Goal: Task Accomplishment & Management: Manage account settings

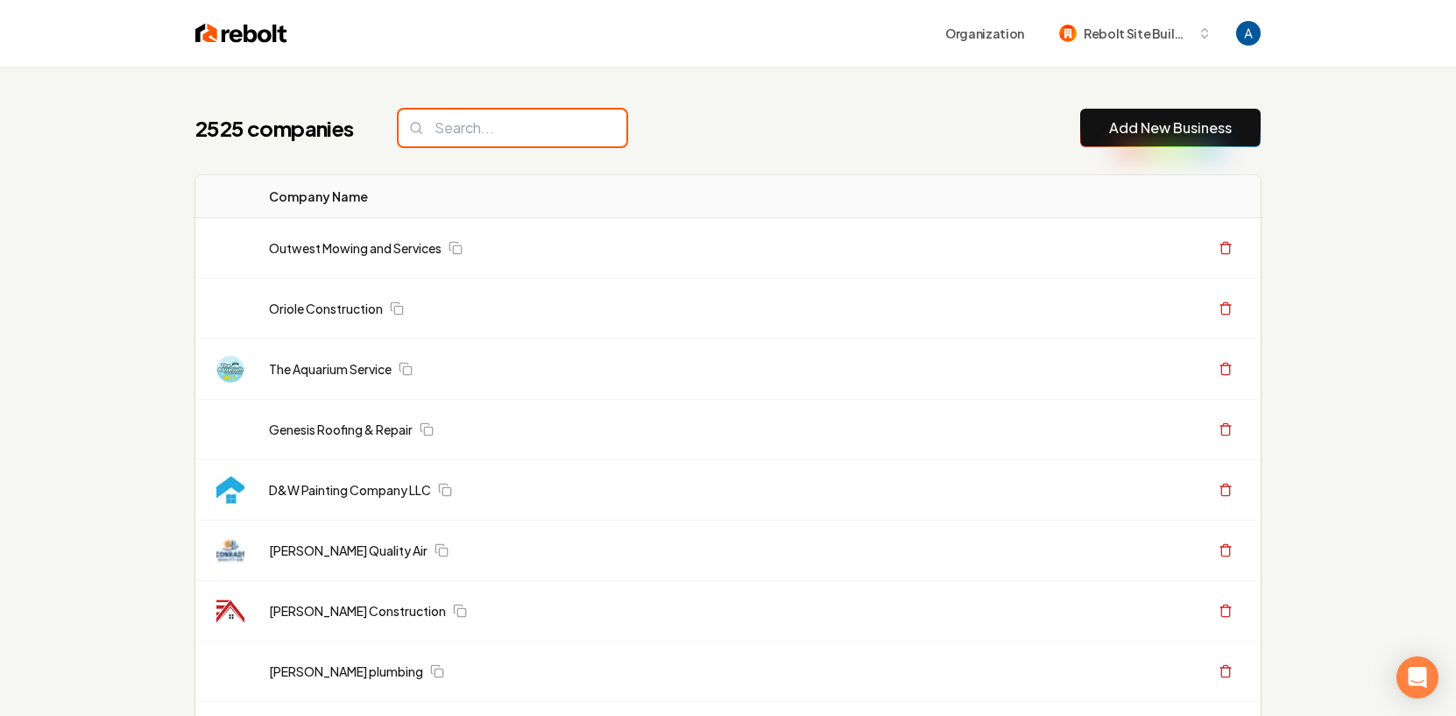
click at [477, 132] on input "search" at bounding box center [512, 127] width 228 height 37
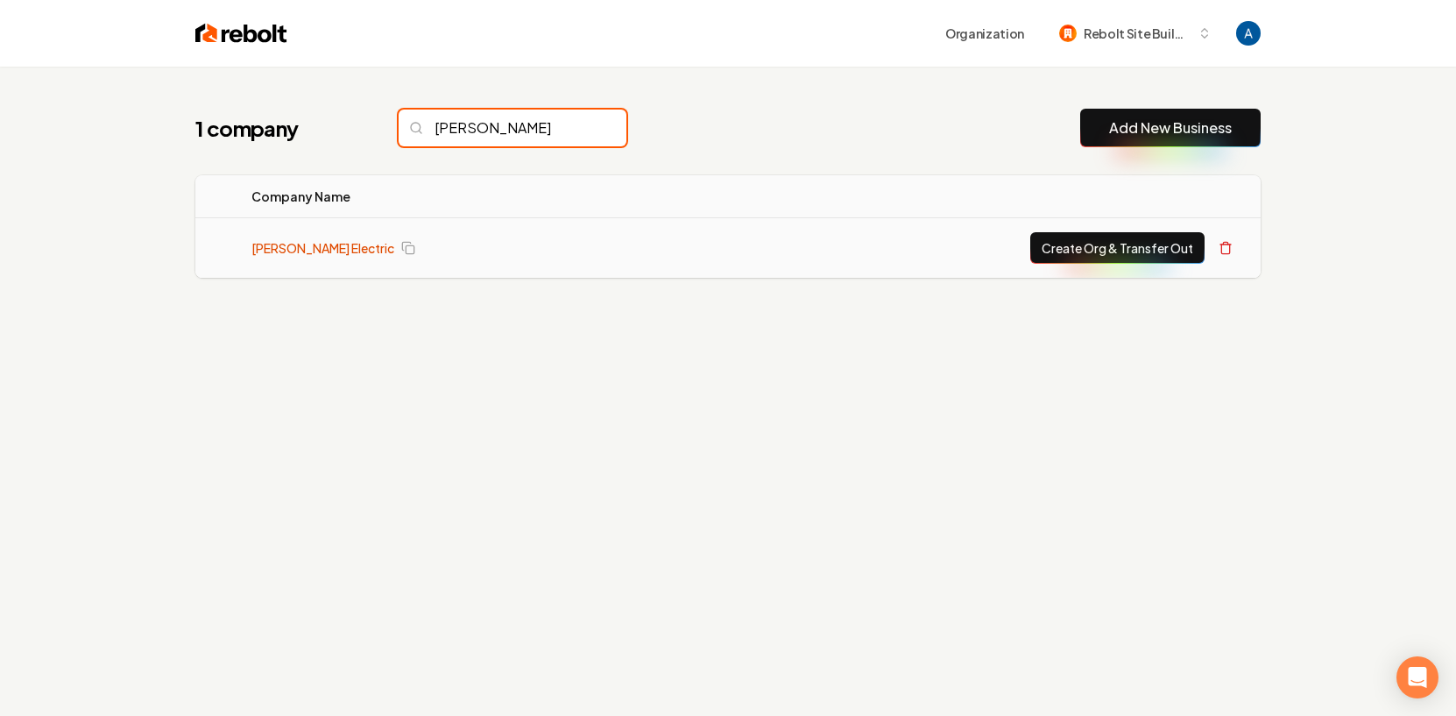
type input "[PERSON_NAME]"
click at [307, 248] on link "[PERSON_NAME] Electric" at bounding box center [322, 248] width 143 height 18
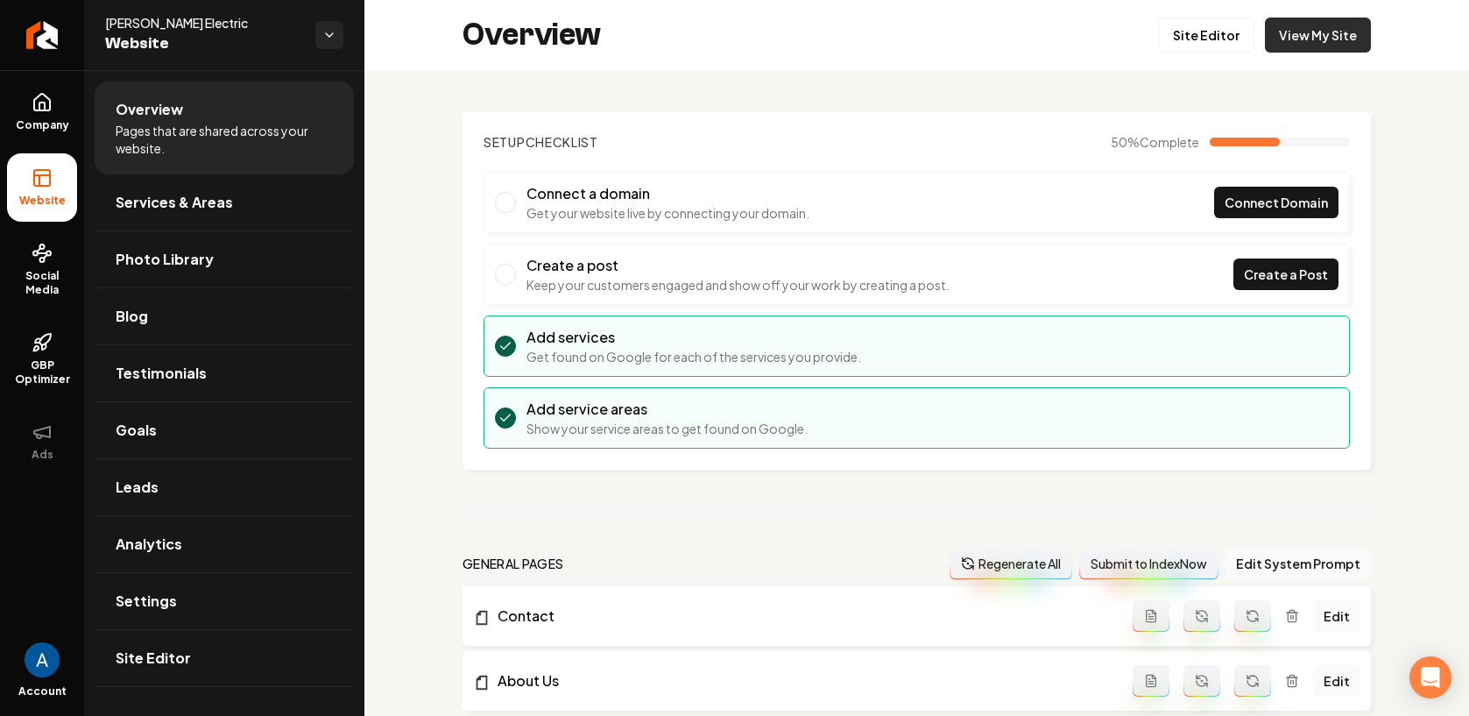
click at [1289, 40] on link "View My Site" at bounding box center [1318, 35] width 106 height 35
click at [1176, 41] on link "Site Editor" at bounding box center [1206, 35] width 96 height 35
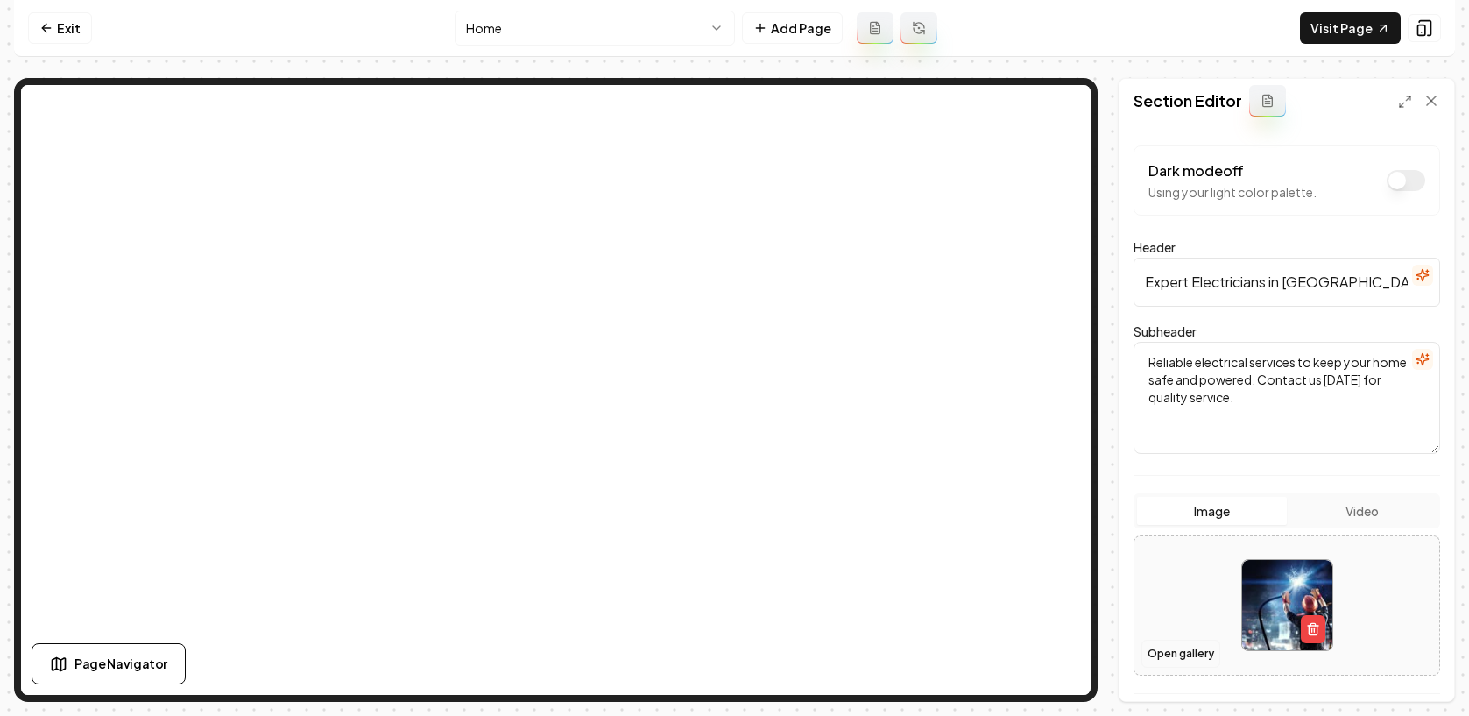
click at [1187, 654] on button "Open gallery" at bounding box center [1180, 653] width 79 height 28
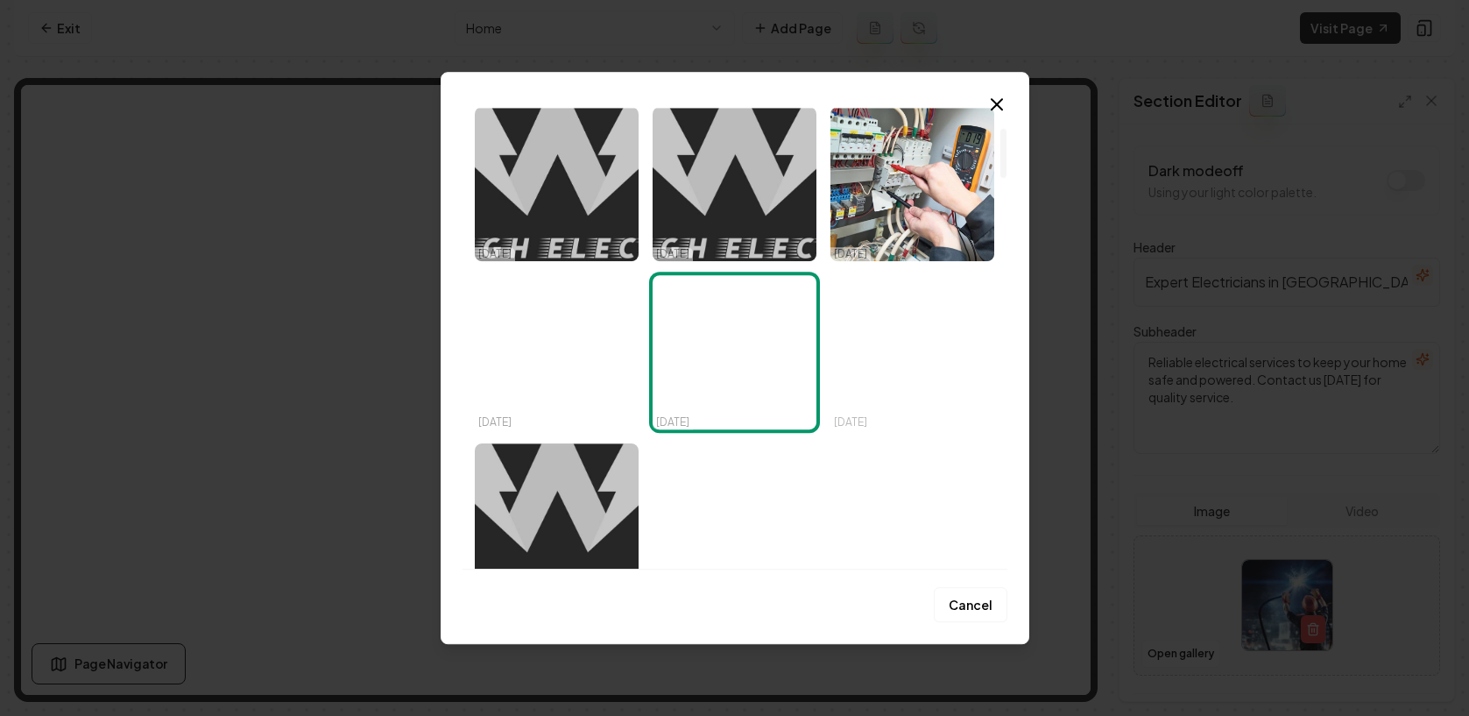
scroll to position [251, 0]
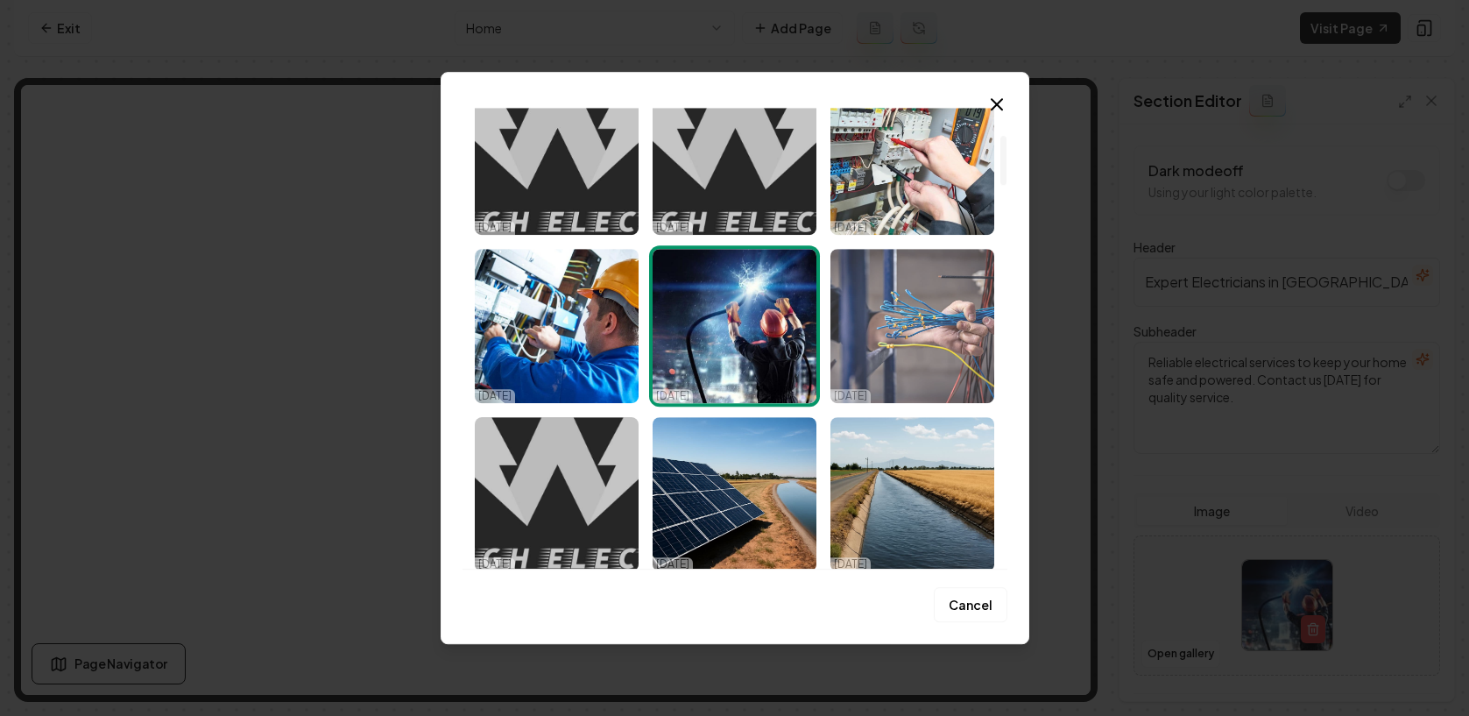
click at [894, 344] on img "Select image image_68d6a4175c7cd75eb8c98c64.jpg" at bounding box center [912, 326] width 164 height 154
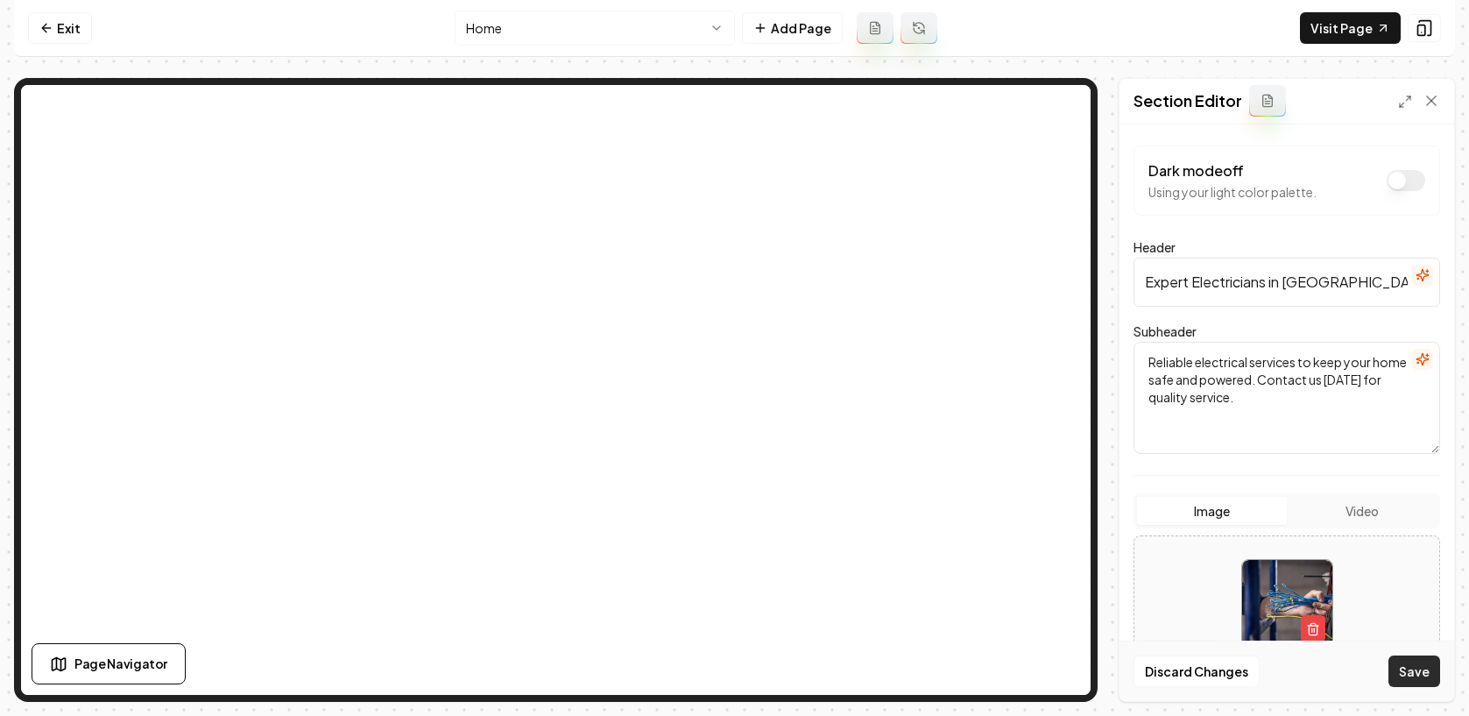
click at [1414, 665] on button "Save" at bounding box center [1414, 671] width 52 height 32
click at [1160, 647] on button "Open gallery" at bounding box center [1180, 653] width 79 height 28
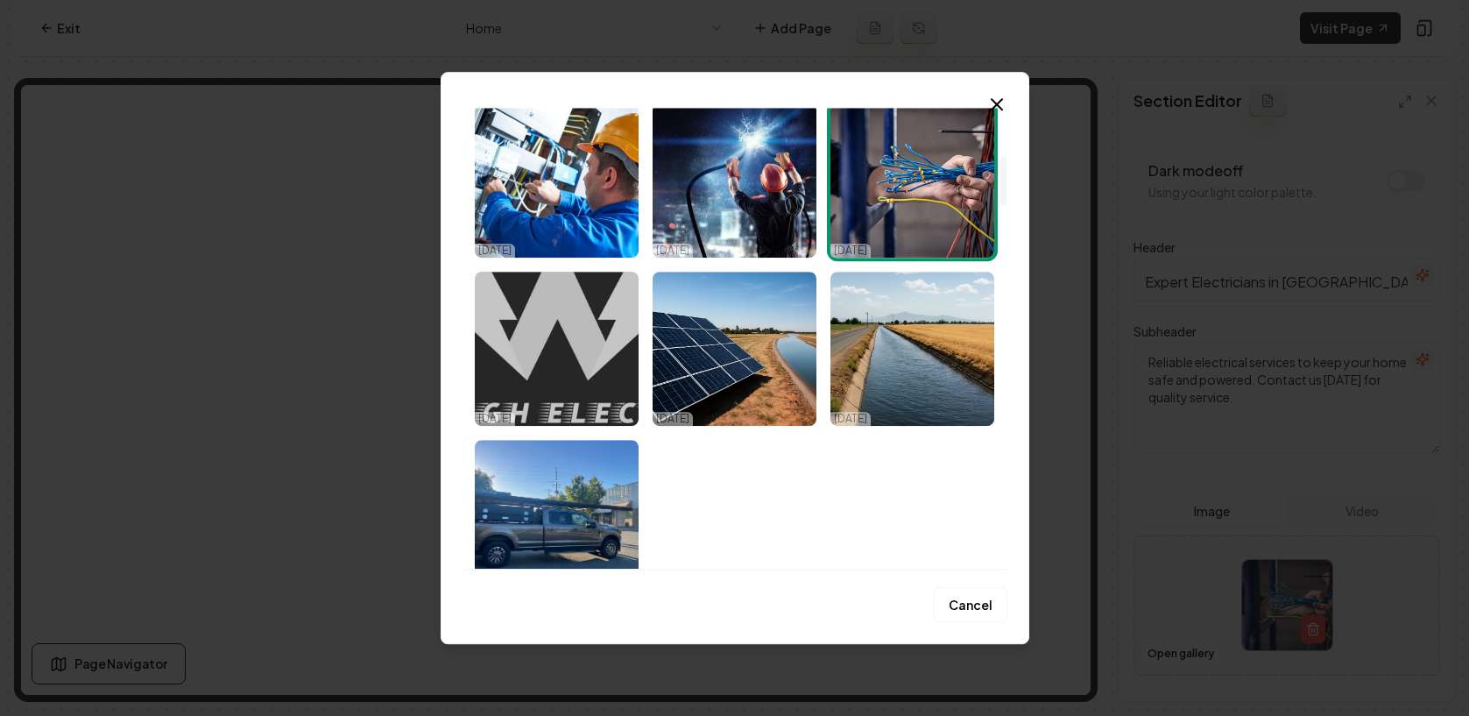
scroll to position [450, 0]
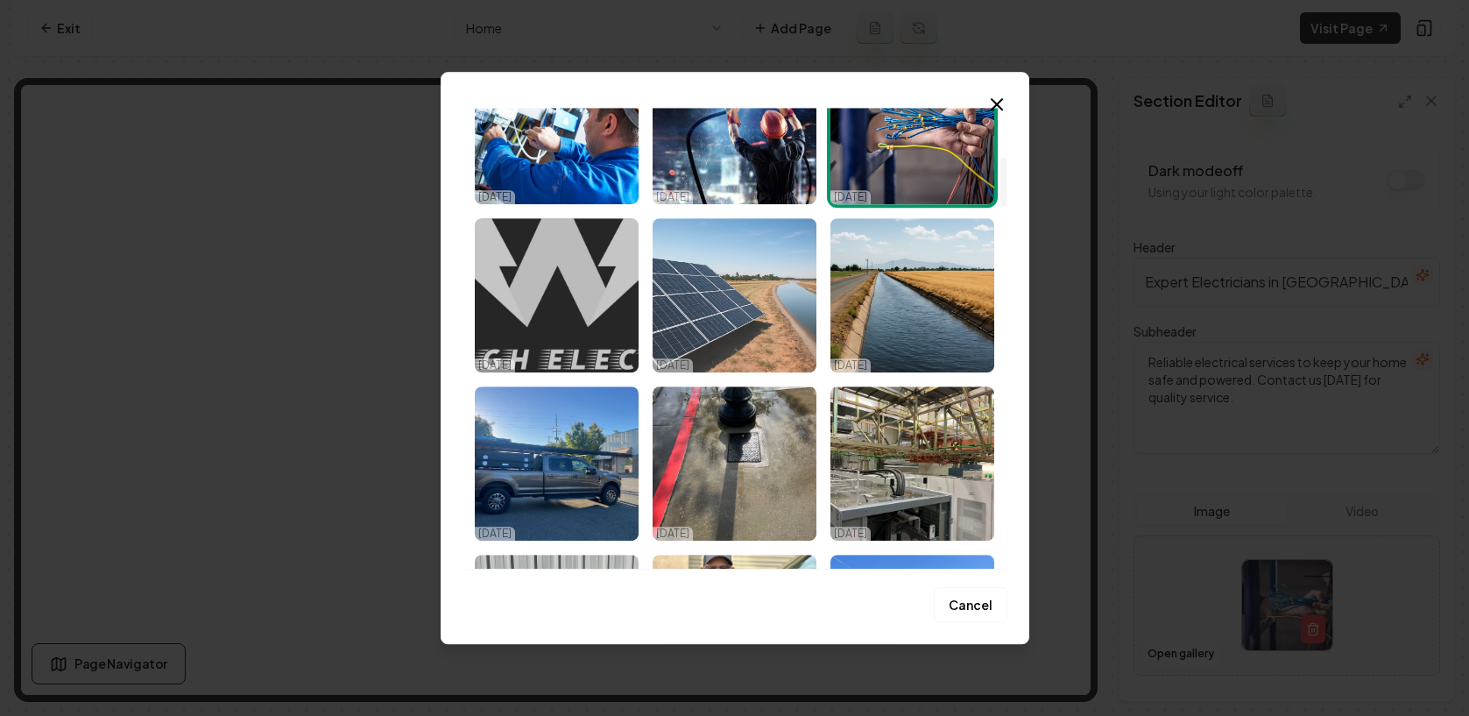
click at [753, 307] on img "Select image image_68d6a3605c7cd75eb8c4660b.jpeg" at bounding box center [734, 295] width 164 height 154
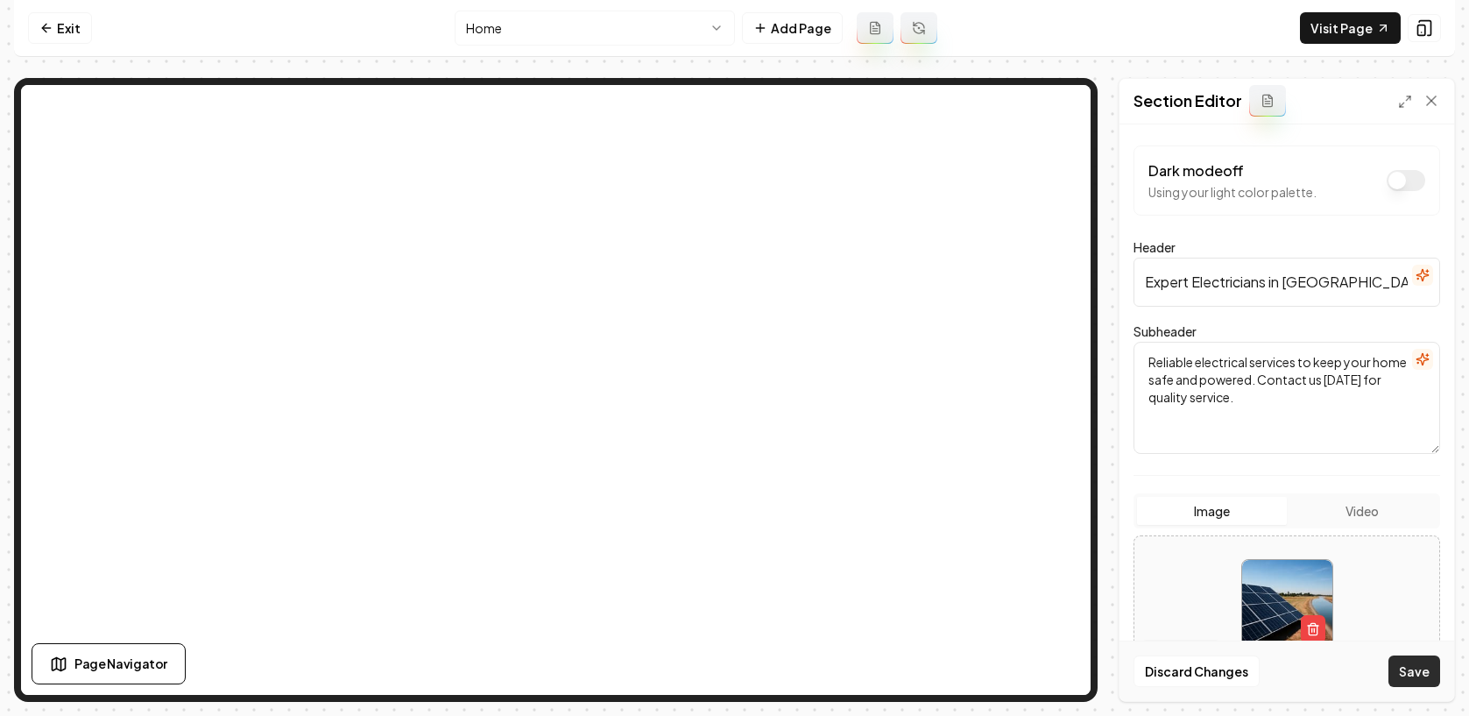
click at [1413, 679] on button "Save" at bounding box center [1414, 671] width 52 height 32
click at [72, 33] on link "Exit" at bounding box center [60, 28] width 64 height 32
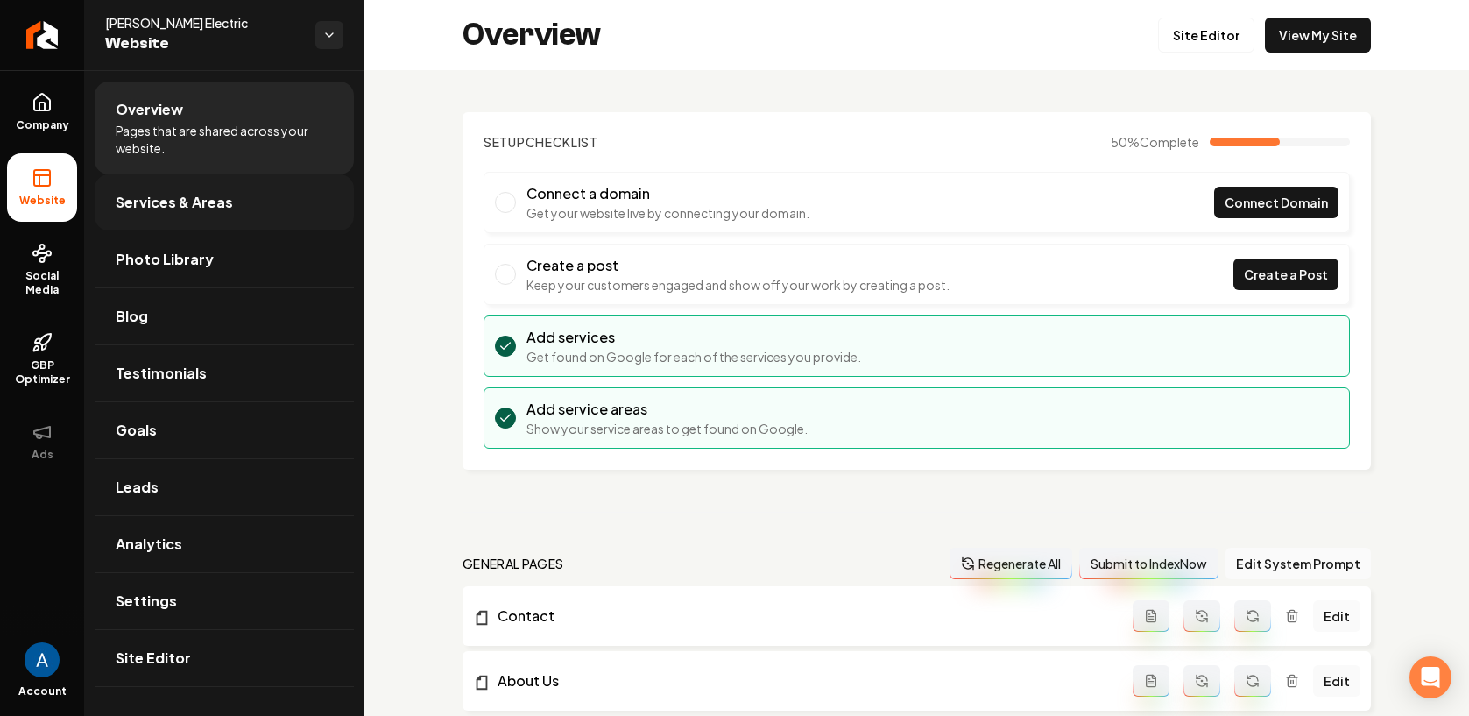
click at [193, 219] on link "Services & Areas" at bounding box center [224, 202] width 259 height 56
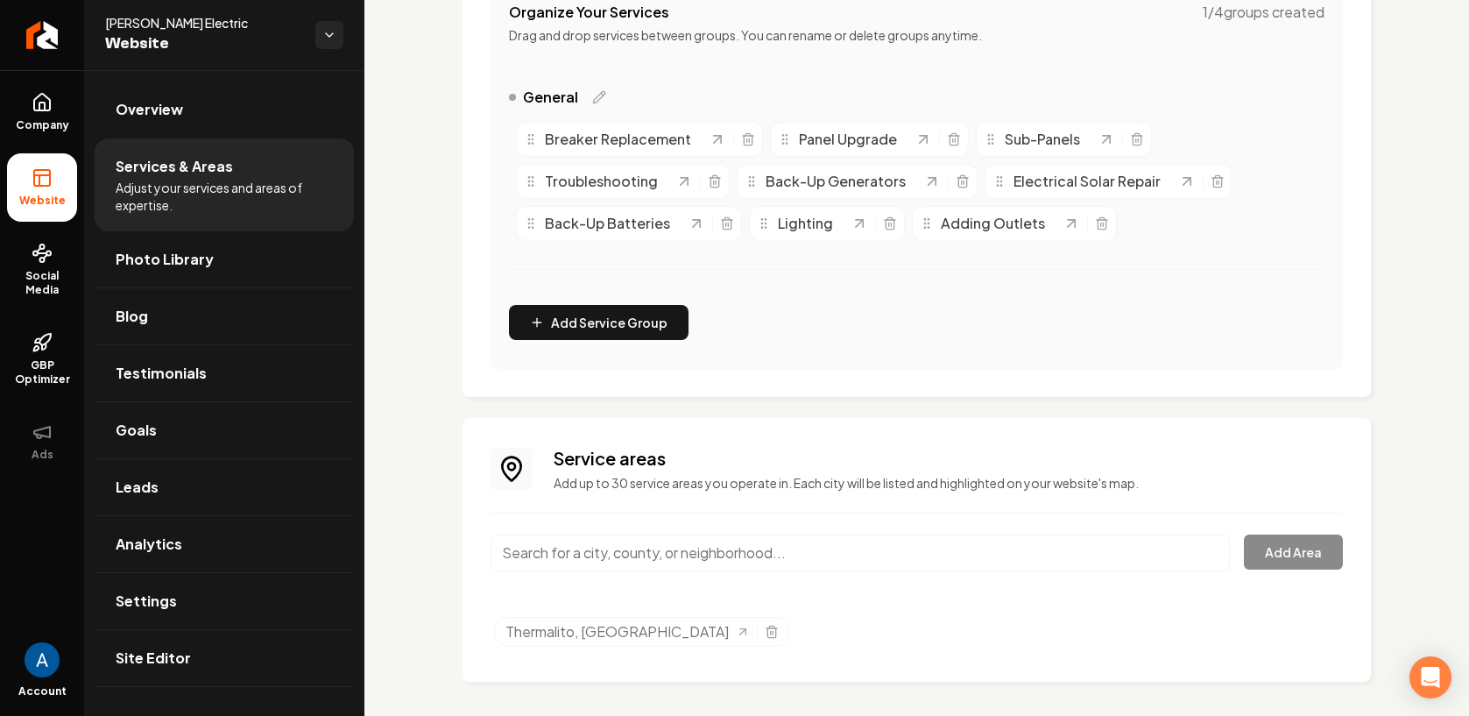
scroll to position [377, 0]
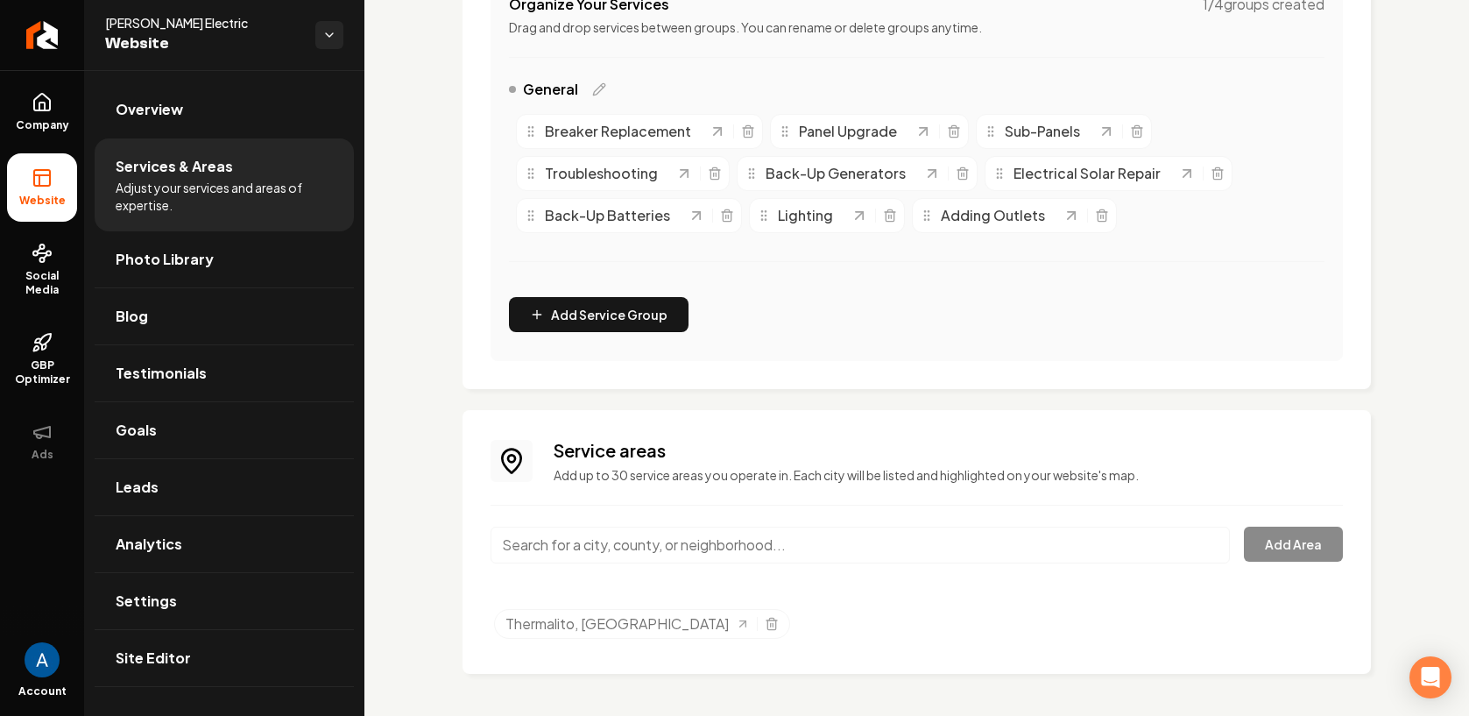
drag, startPoint x: 694, startPoint y: 539, endPoint x: 695, endPoint y: 529, distance: 10.7
click at [693, 538] on input "Main content area" at bounding box center [859, 544] width 739 height 37
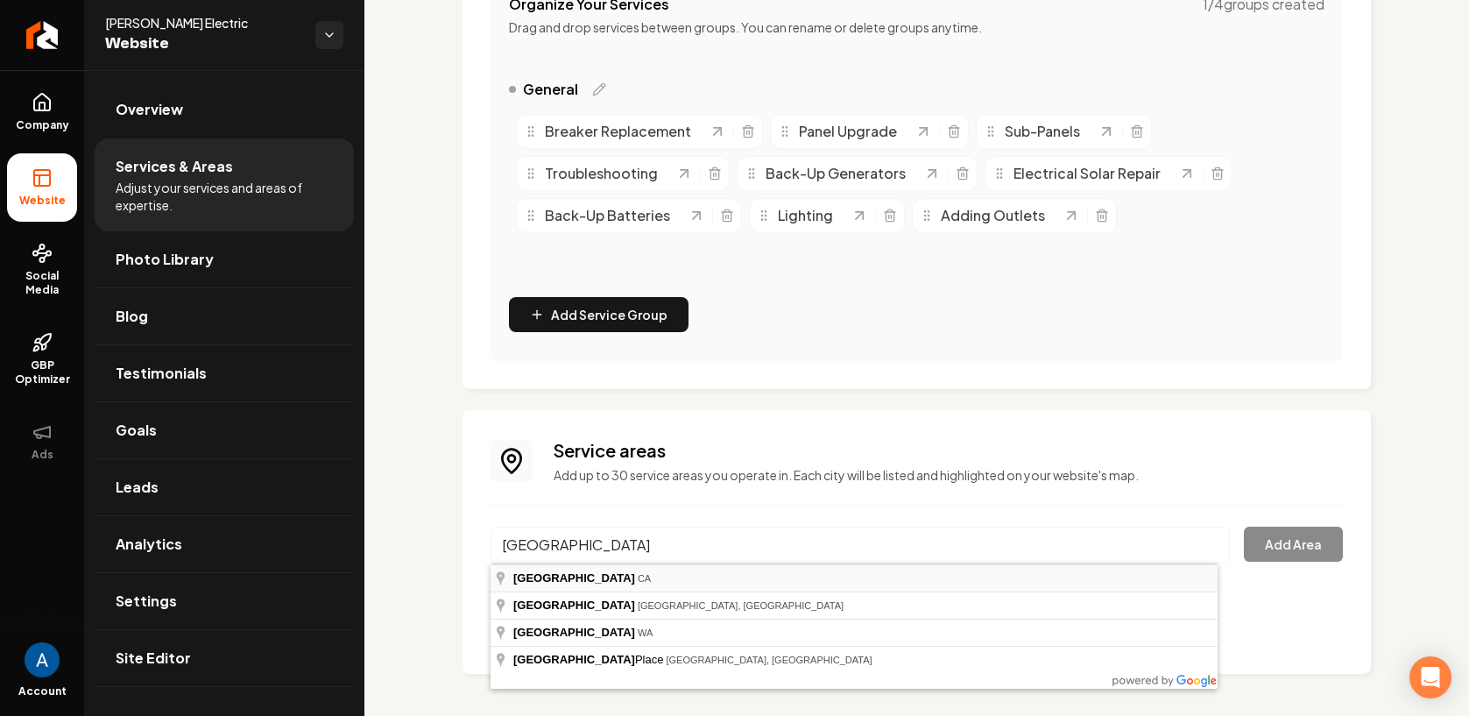
type input "[GEOGRAPHIC_DATA], [GEOGRAPHIC_DATA]"
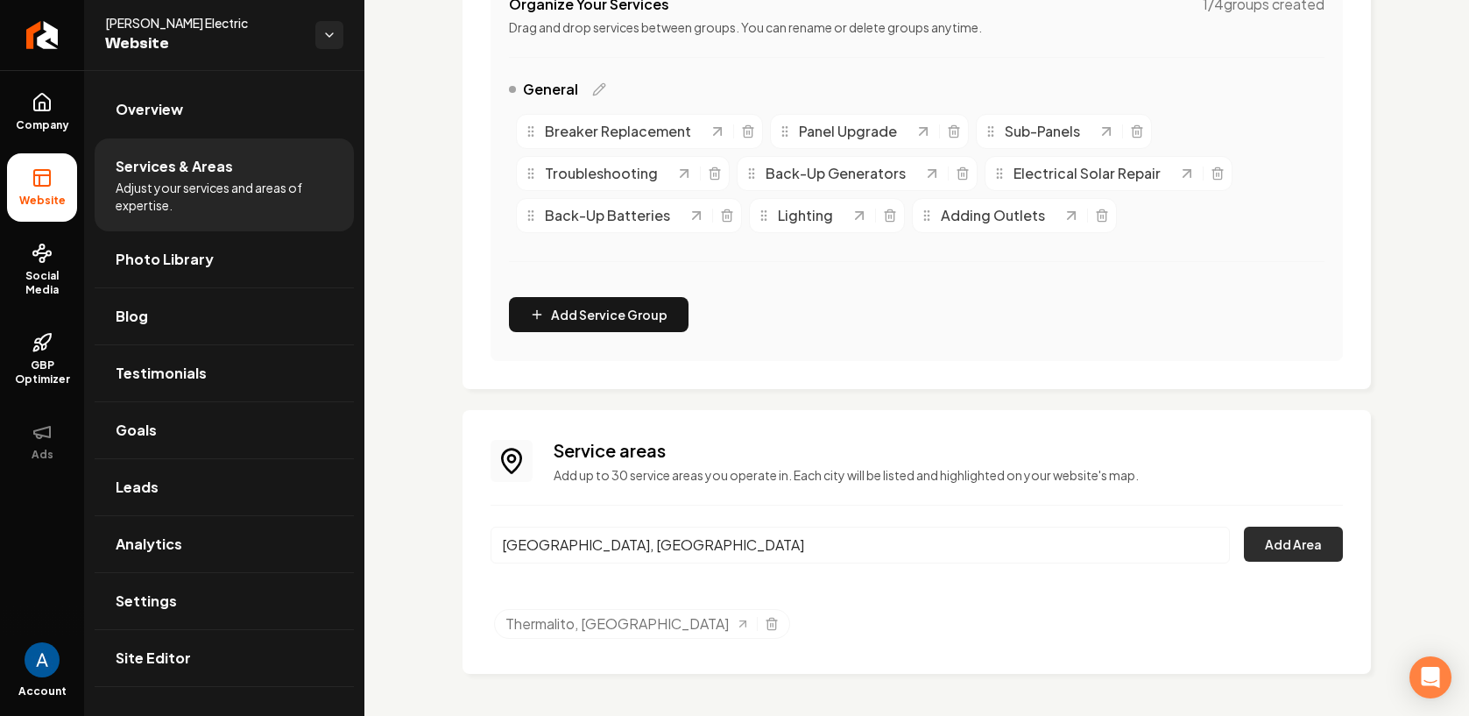
click at [1291, 553] on button "Add Area" at bounding box center [1293, 543] width 99 height 35
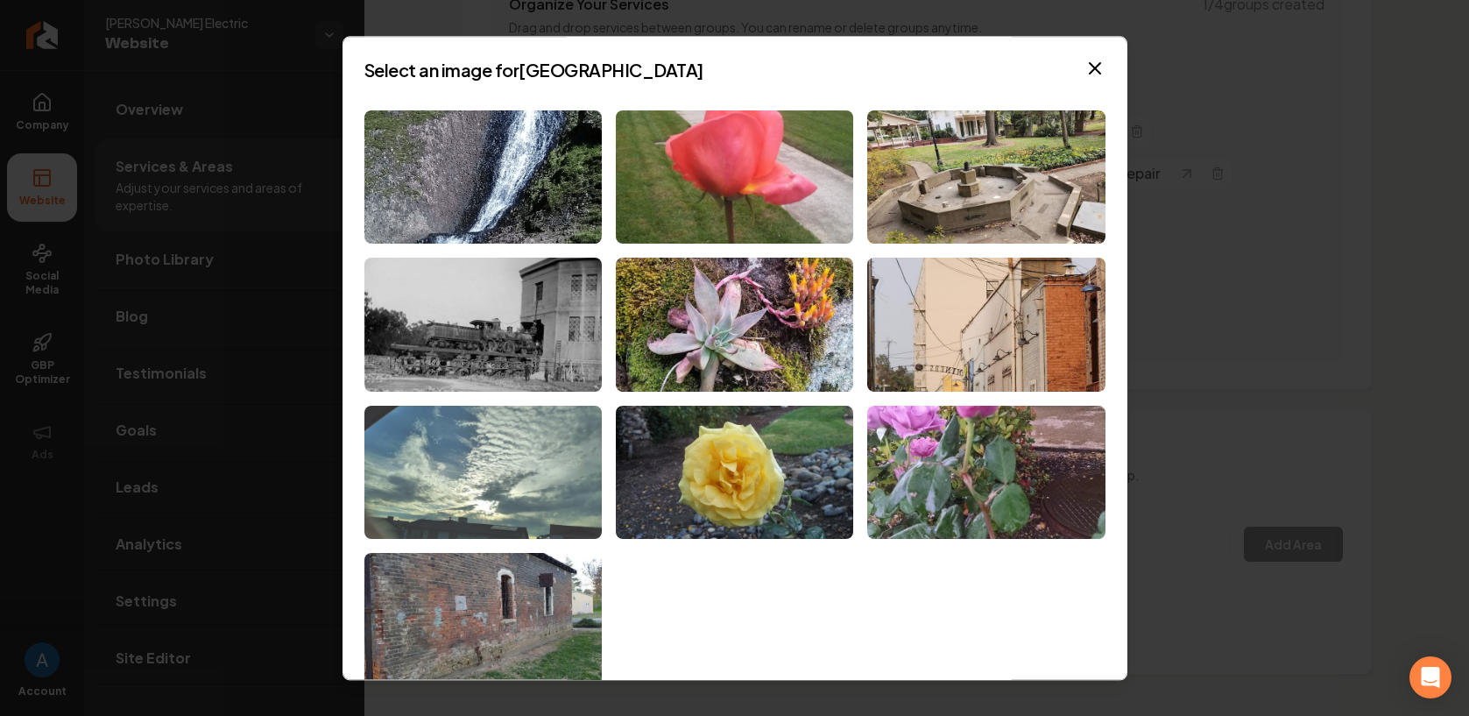
click at [496, 469] on img at bounding box center [482, 472] width 237 height 134
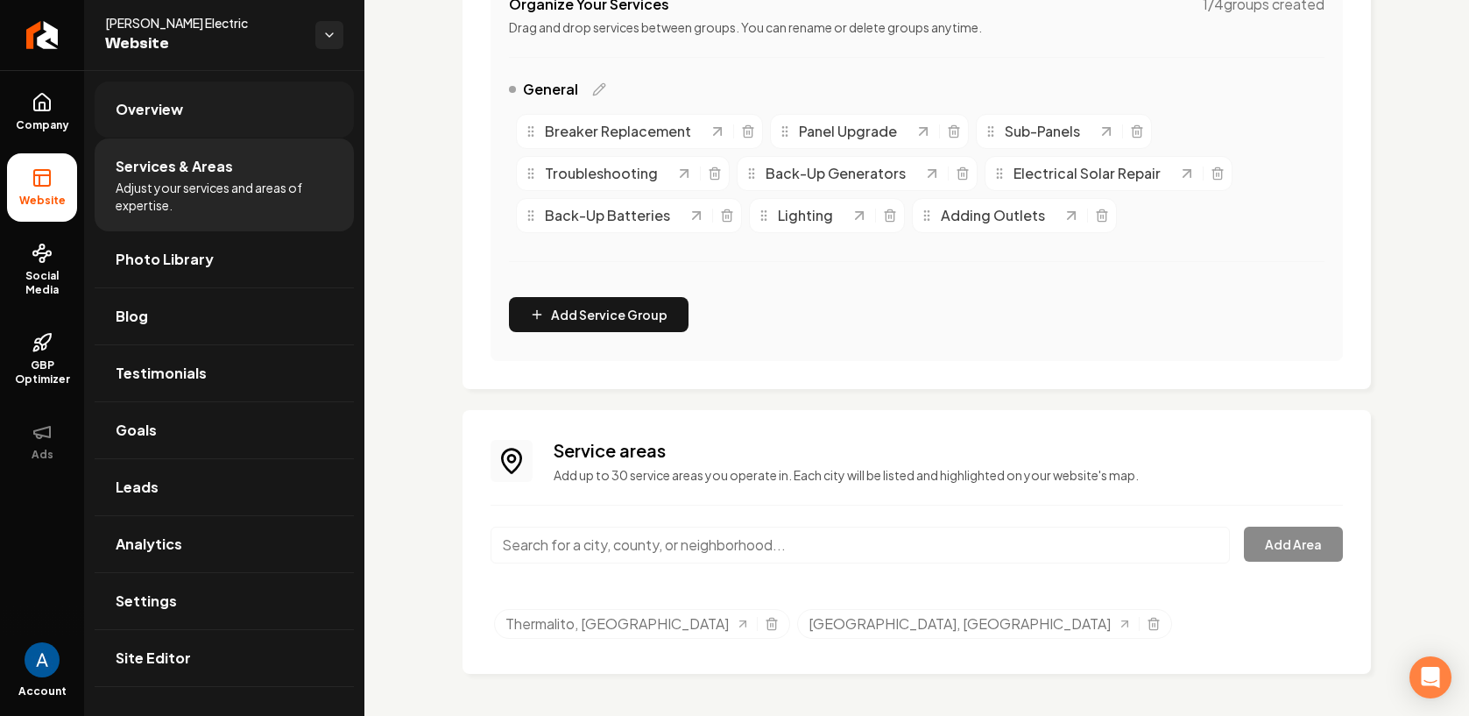
click at [141, 103] on span "Overview" at bounding box center [149, 109] width 67 height 21
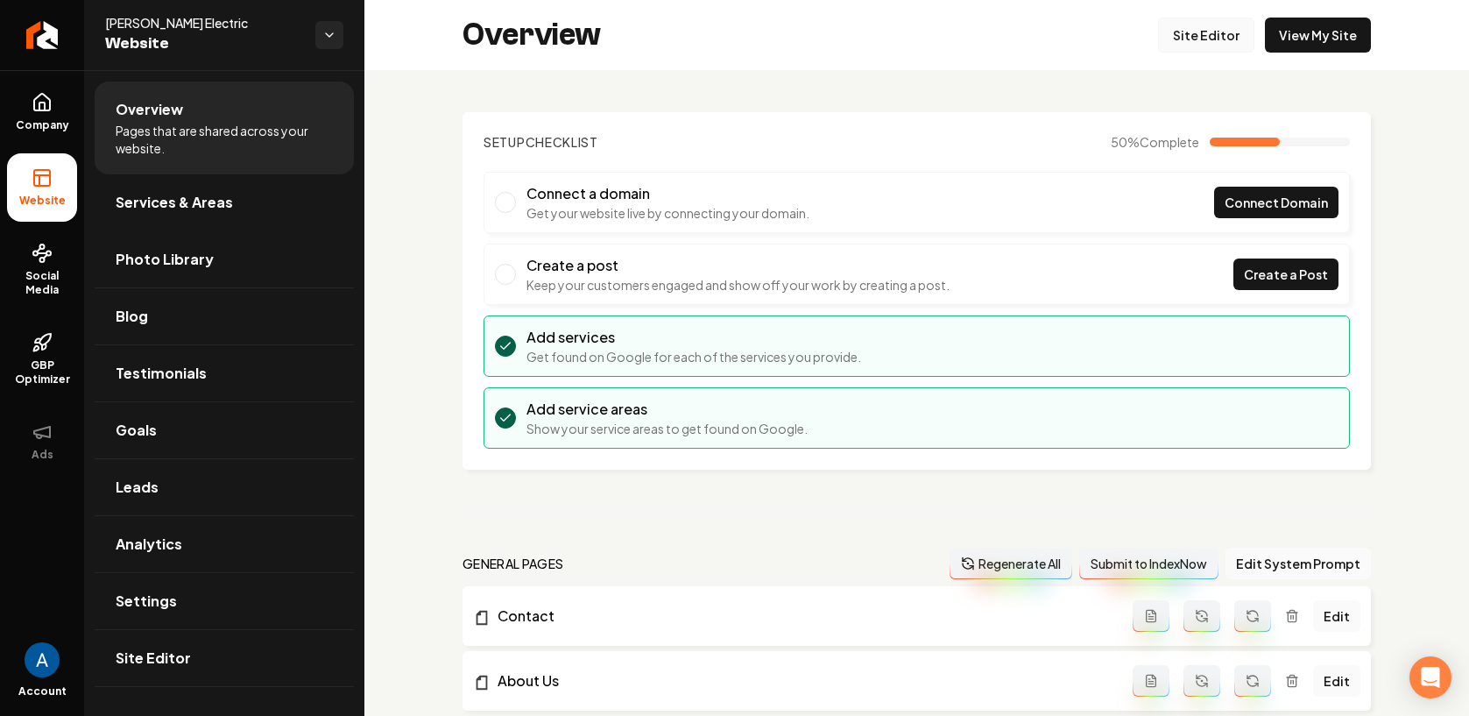
click at [1192, 49] on link "Site Editor" at bounding box center [1206, 35] width 96 height 35
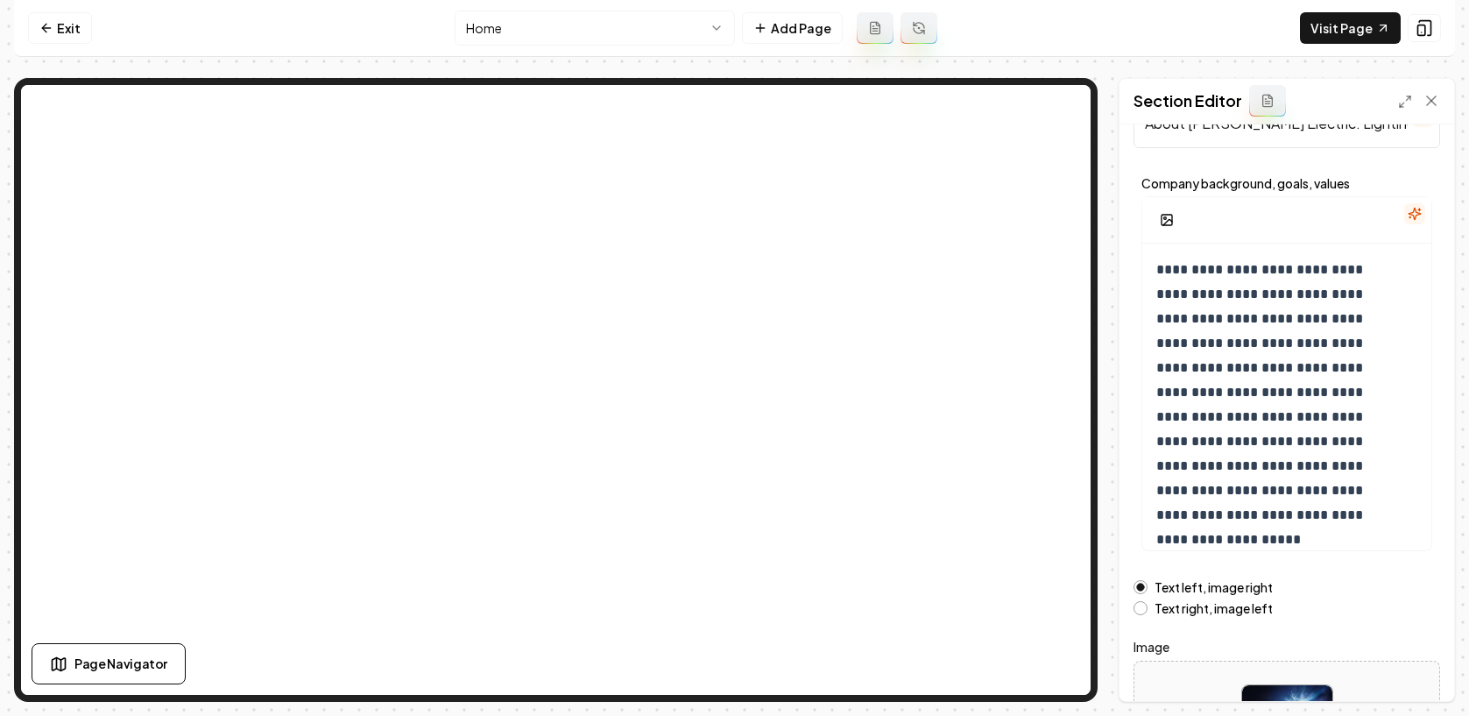
scroll to position [230, 0]
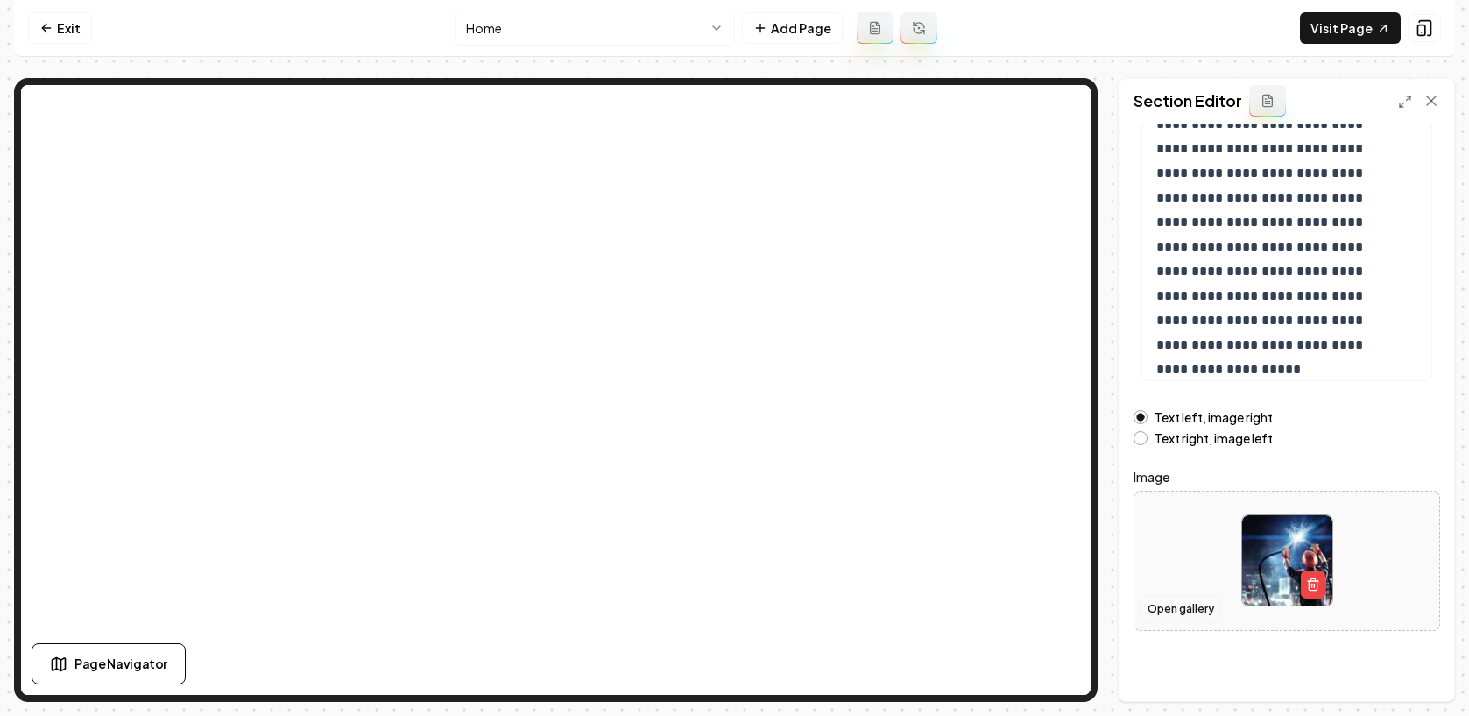
click at [1163, 617] on button "Open gallery" at bounding box center [1180, 609] width 79 height 28
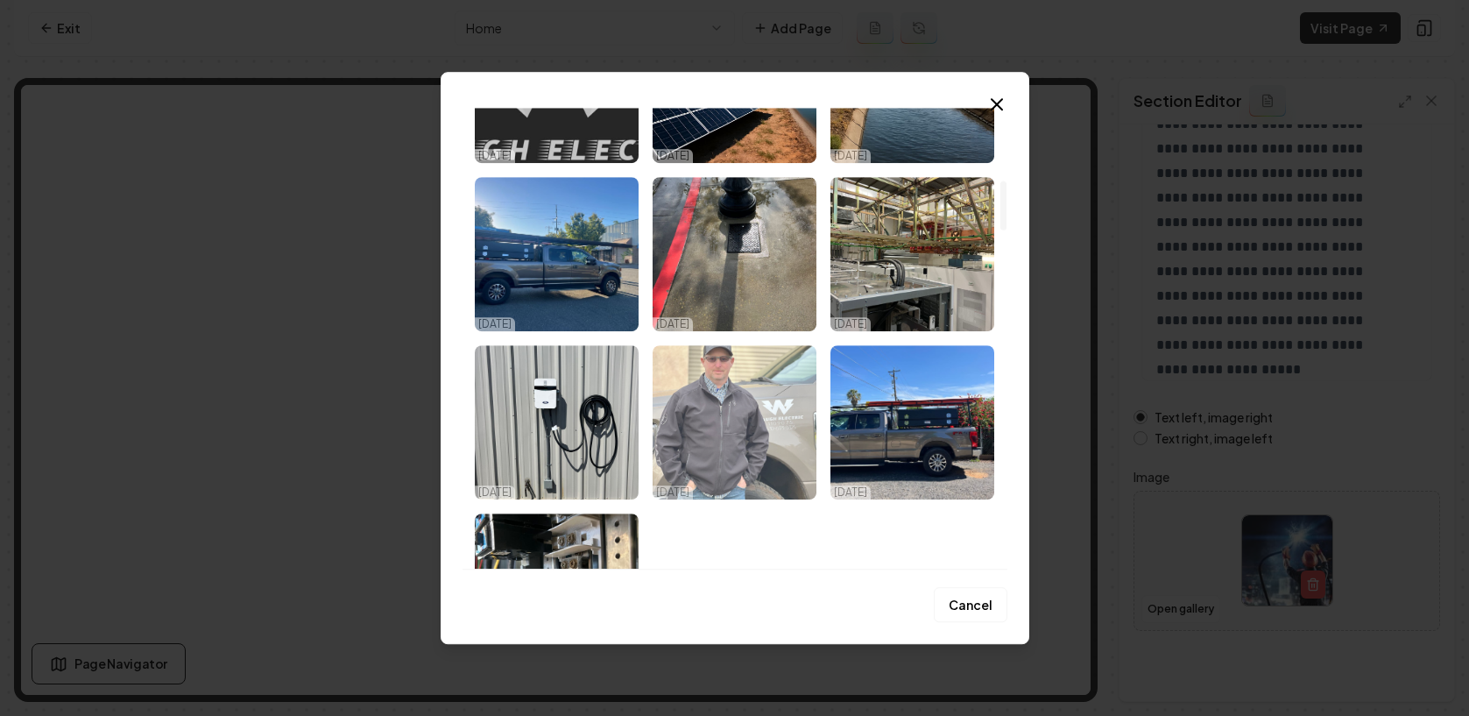
scroll to position [651, 0]
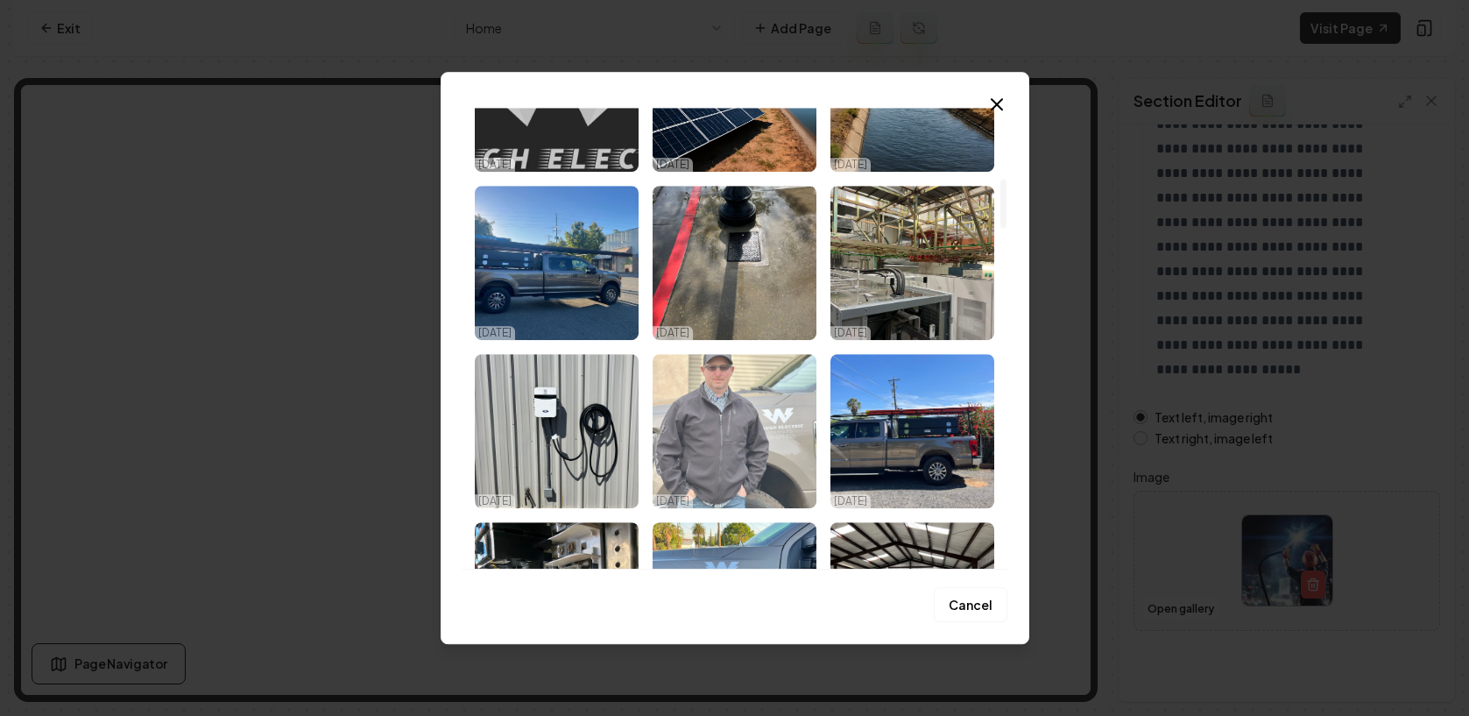
click at [734, 397] on img "Select image image_68d6a3515c7cd75eb8c3fdb2.jpeg" at bounding box center [734, 431] width 164 height 154
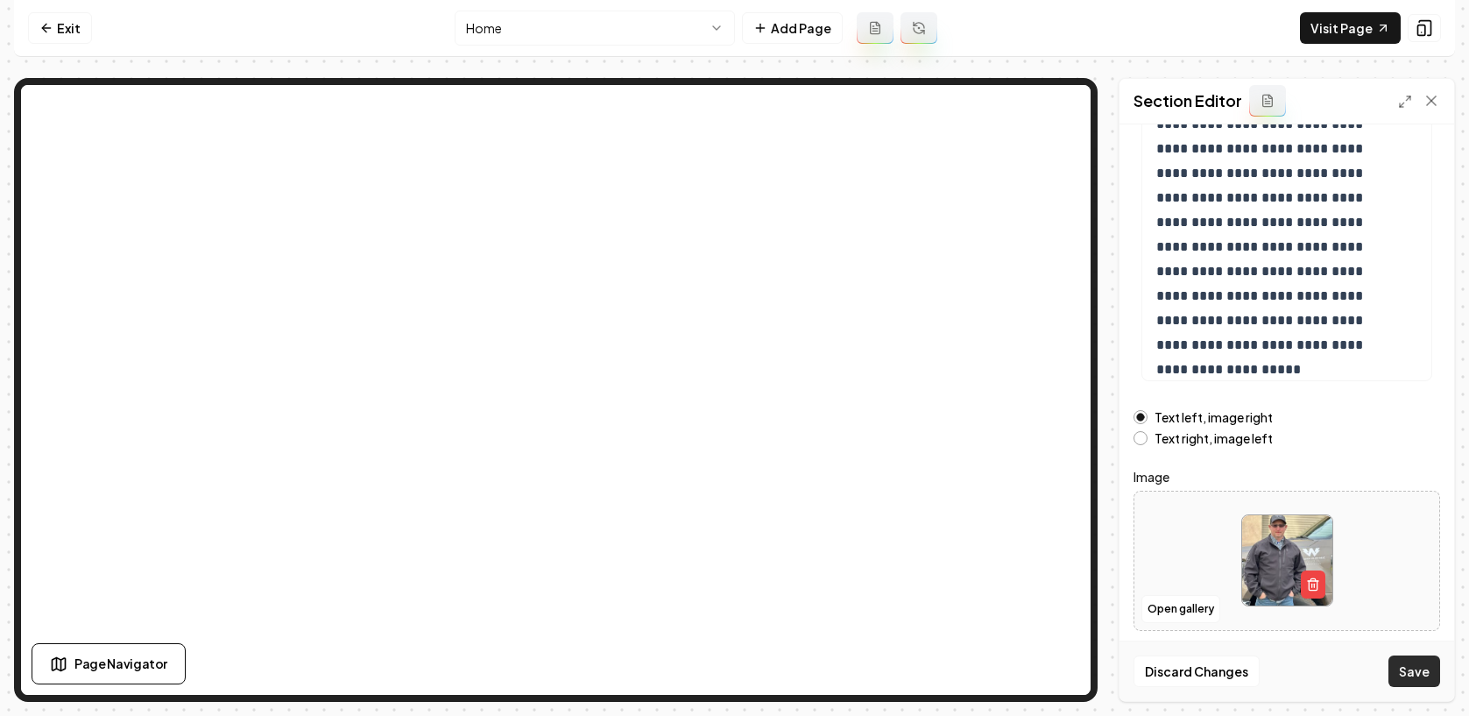
click at [1397, 659] on button "Save" at bounding box center [1414, 671] width 52 height 32
click at [1167, 606] on button "Open gallery" at bounding box center [1180, 609] width 79 height 28
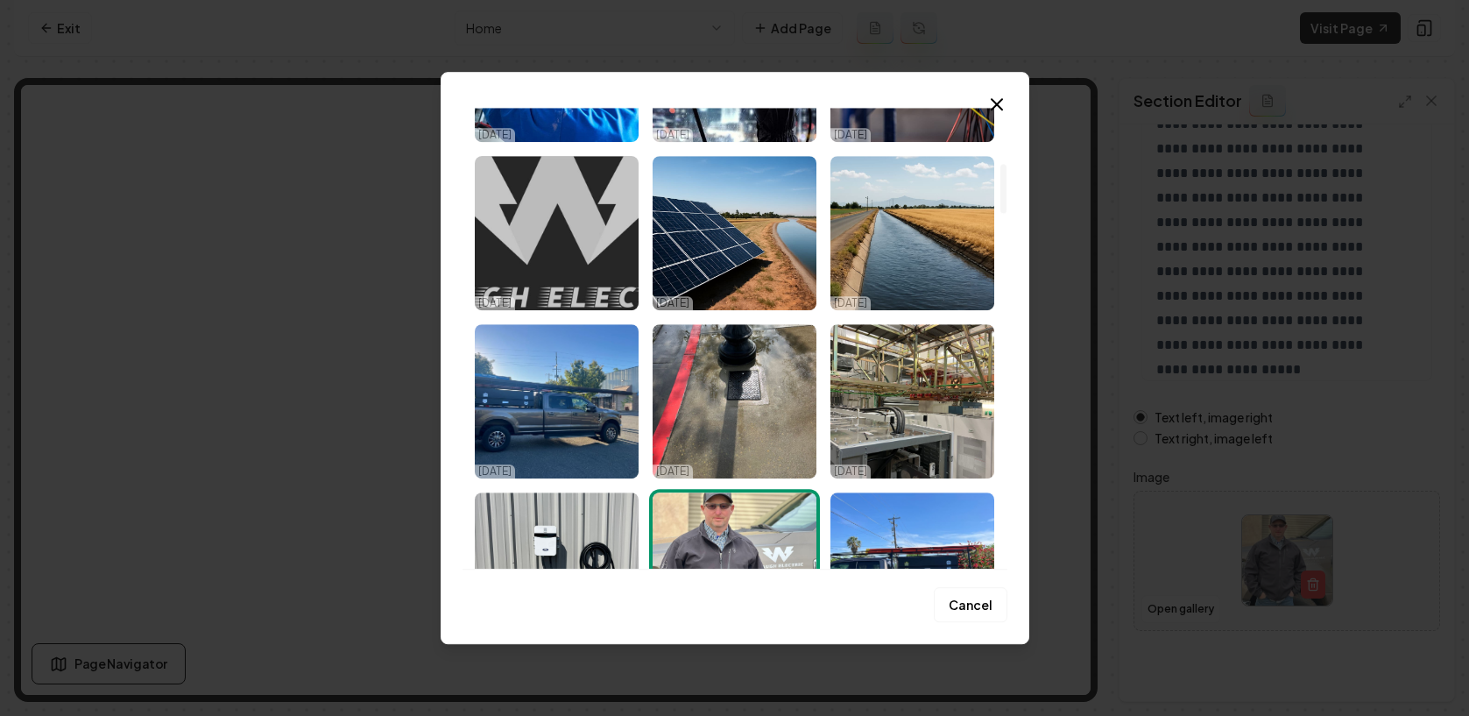
scroll to position [511, 0]
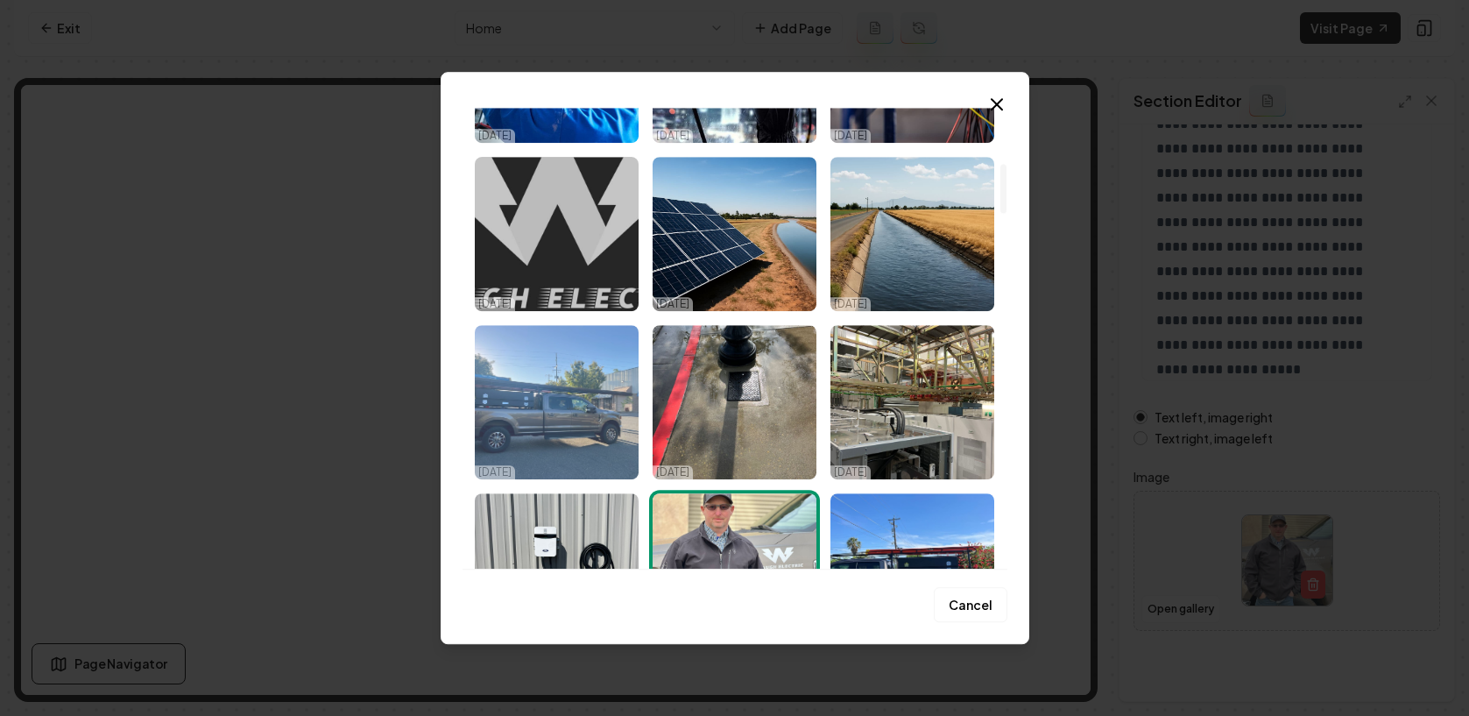
click at [549, 388] on img "Select image image_68d6a3525c7cd75eb8c40303.jpeg" at bounding box center [557, 402] width 164 height 154
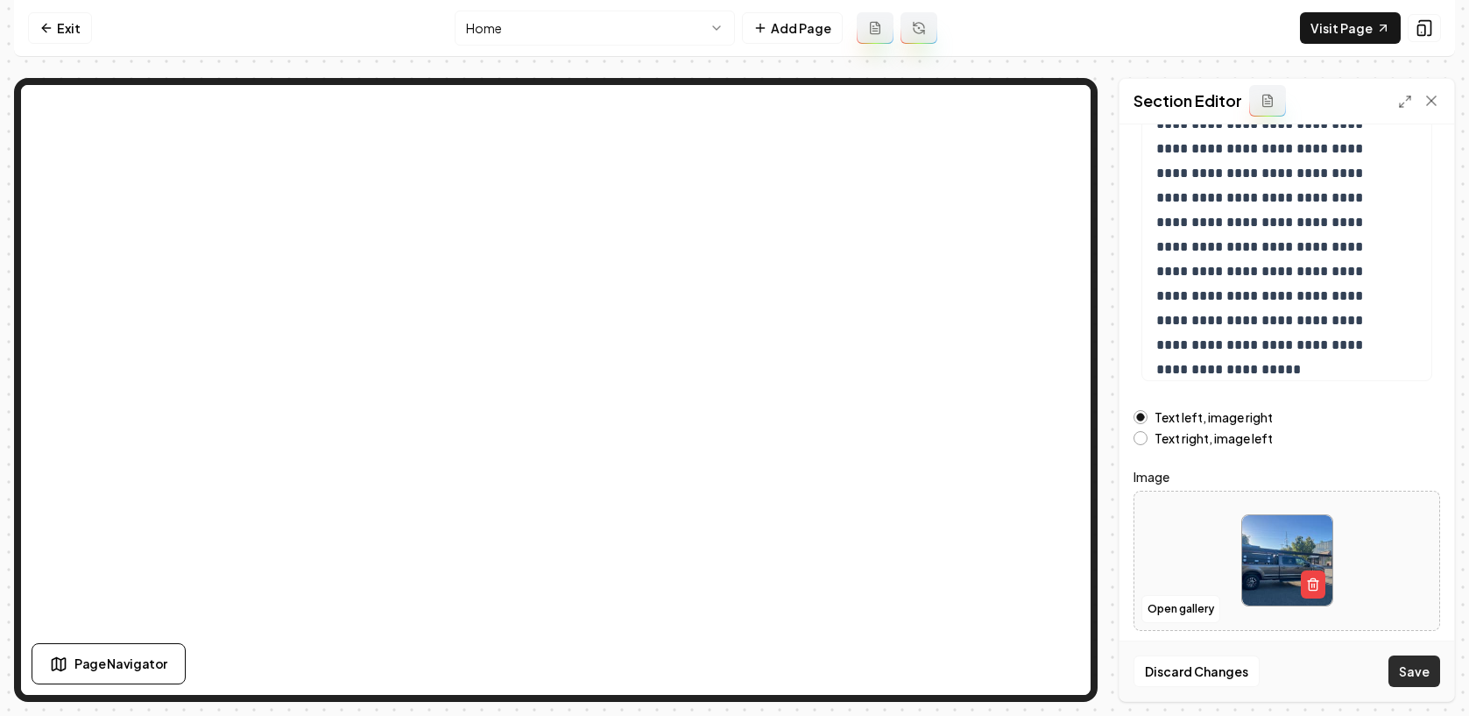
click at [1422, 678] on button "Save" at bounding box center [1414, 671] width 52 height 32
click at [1160, 605] on button "Open gallery" at bounding box center [1180, 609] width 79 height 28
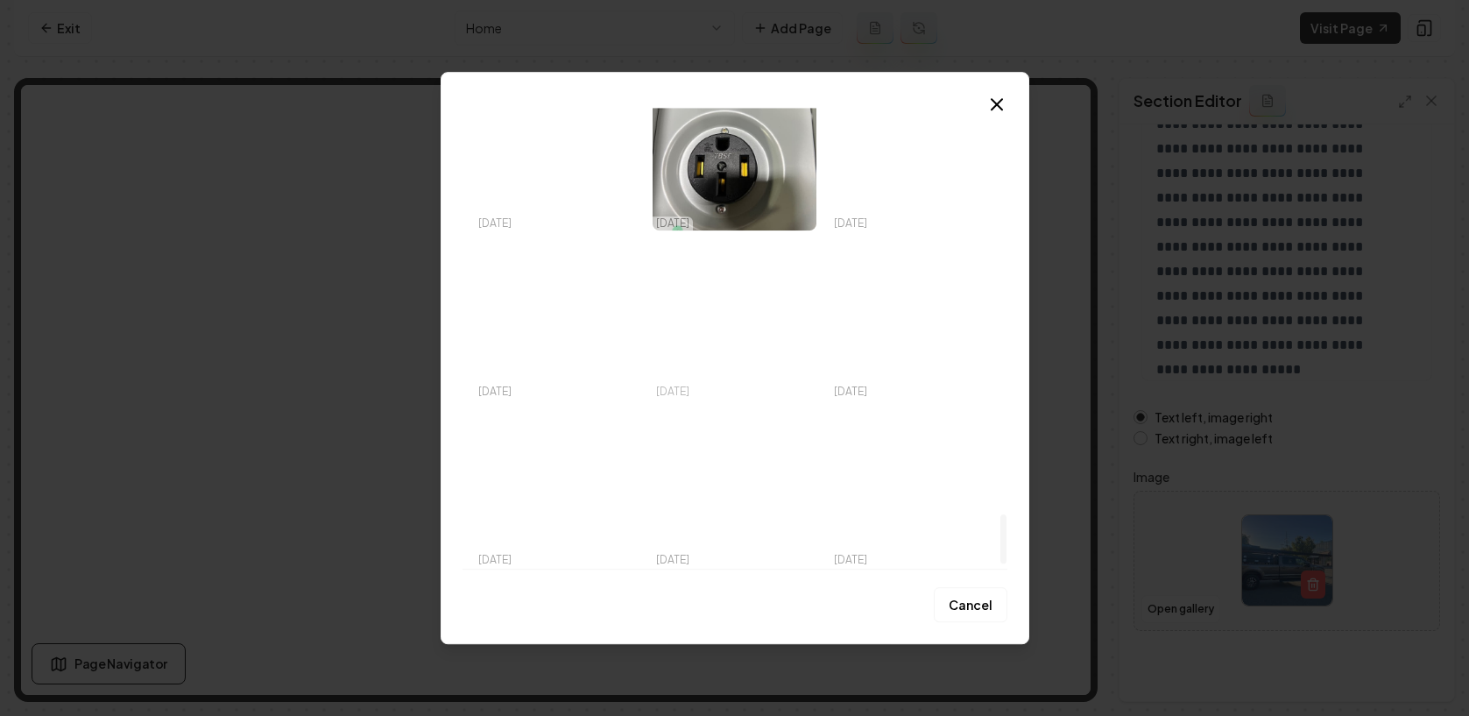
scroll to position [3791, 0]
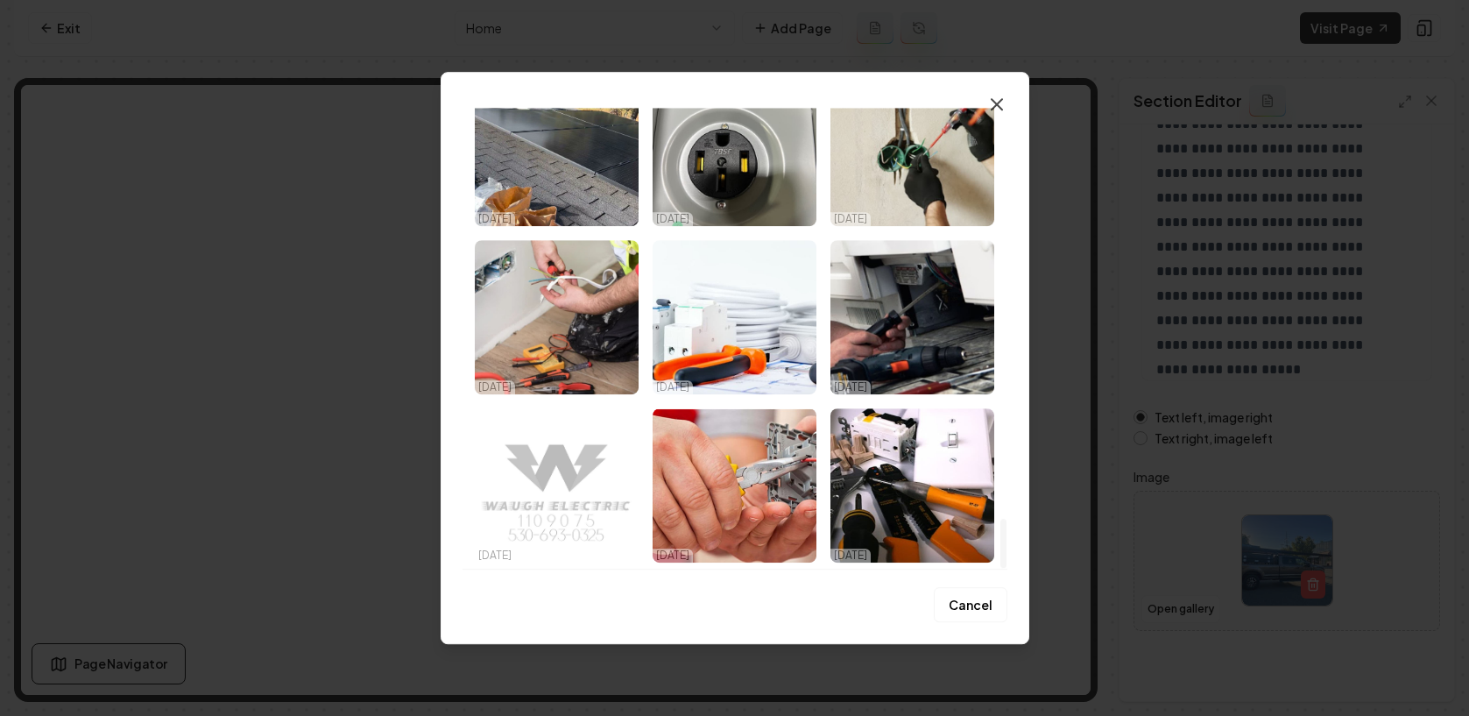
click at [998, 103] on icon "button" at bounding box center [996, 104] width 21 height 21
